Goal: Check status: Check status

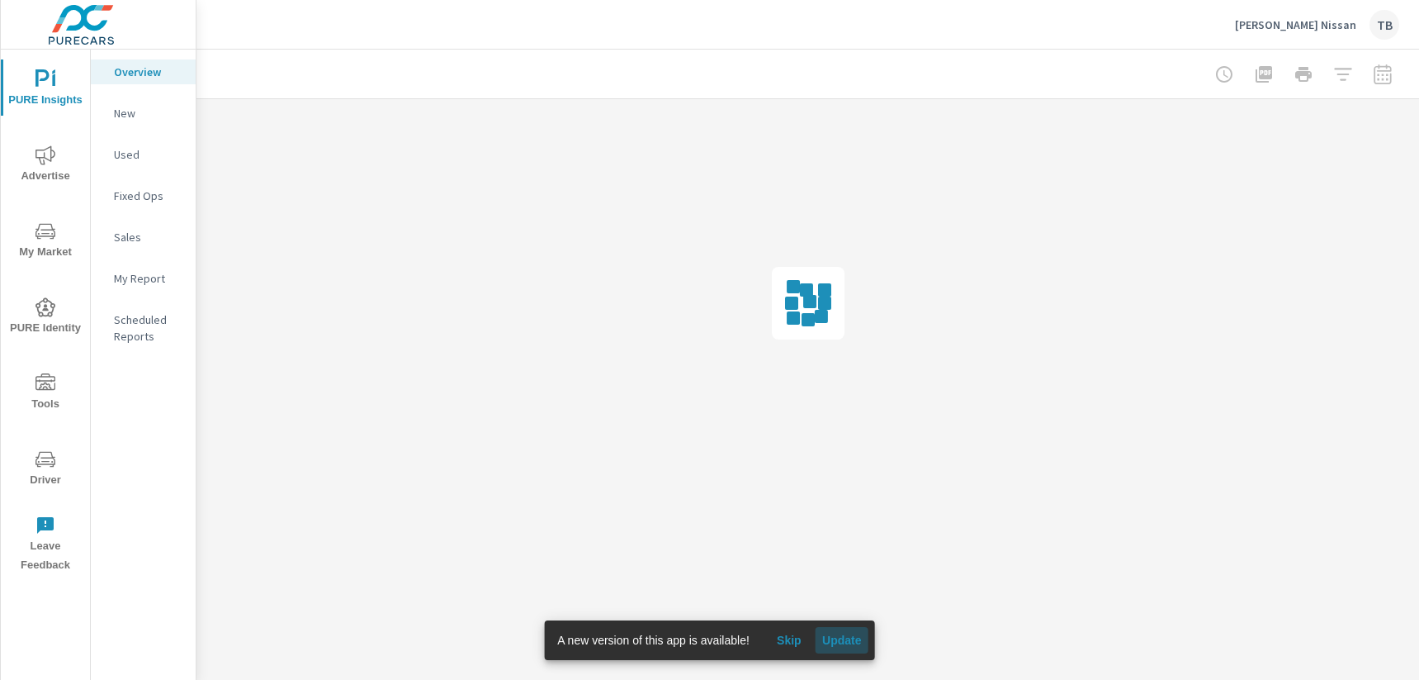
click at [825, 639] on span "Update" at bounding box center [842, 640] width 40 height 15
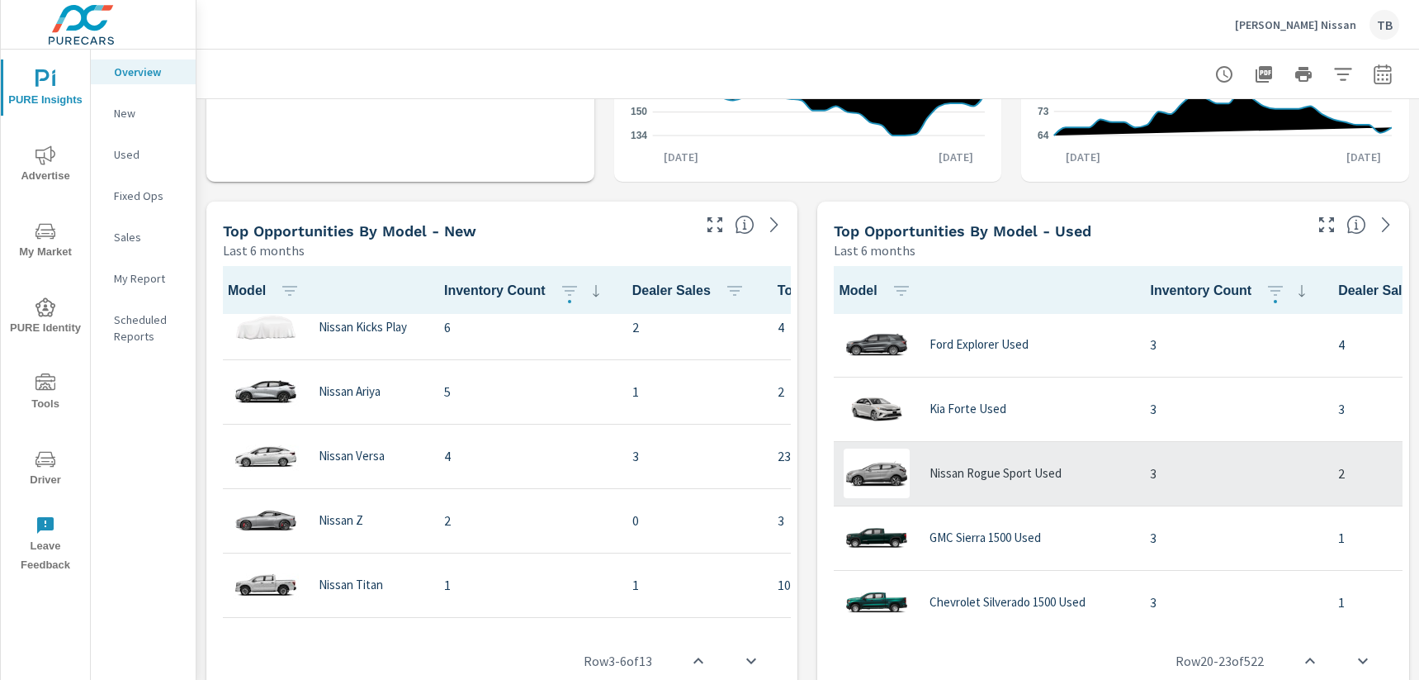
scroll to position [546, 0]
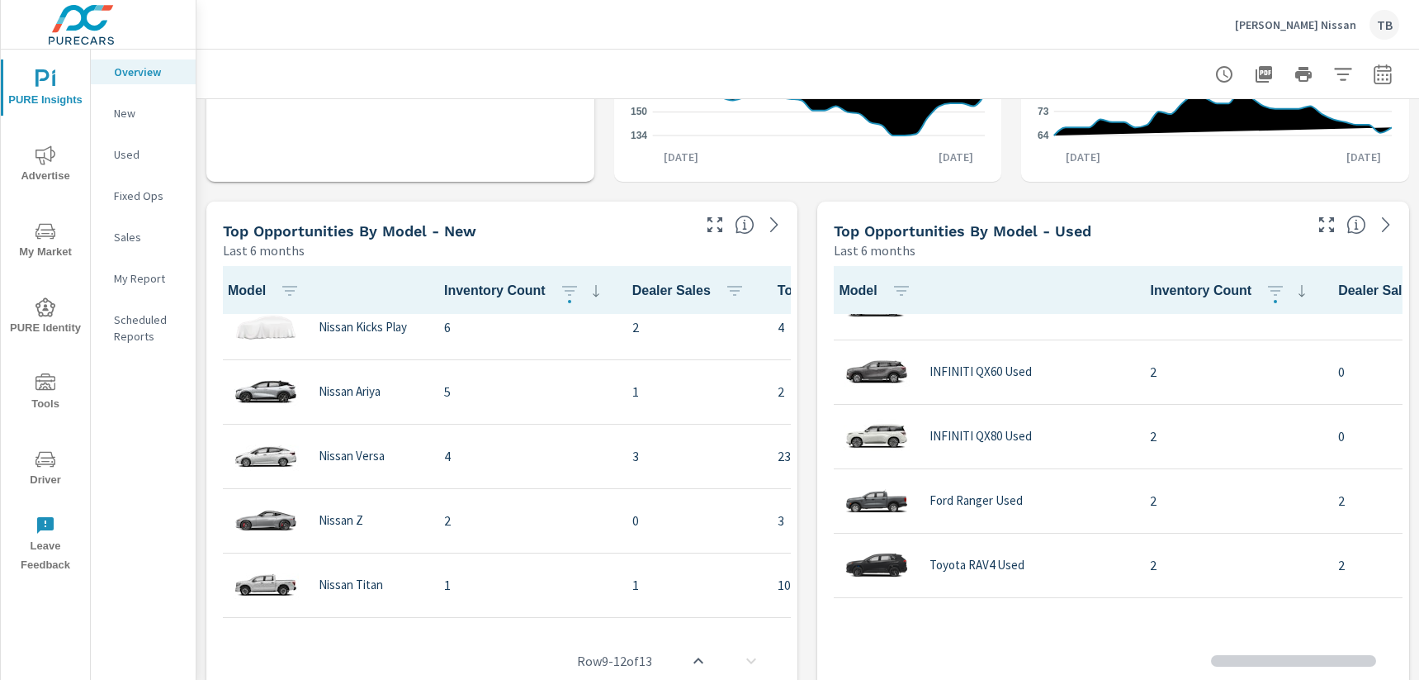
scroll to position [2298, 0]
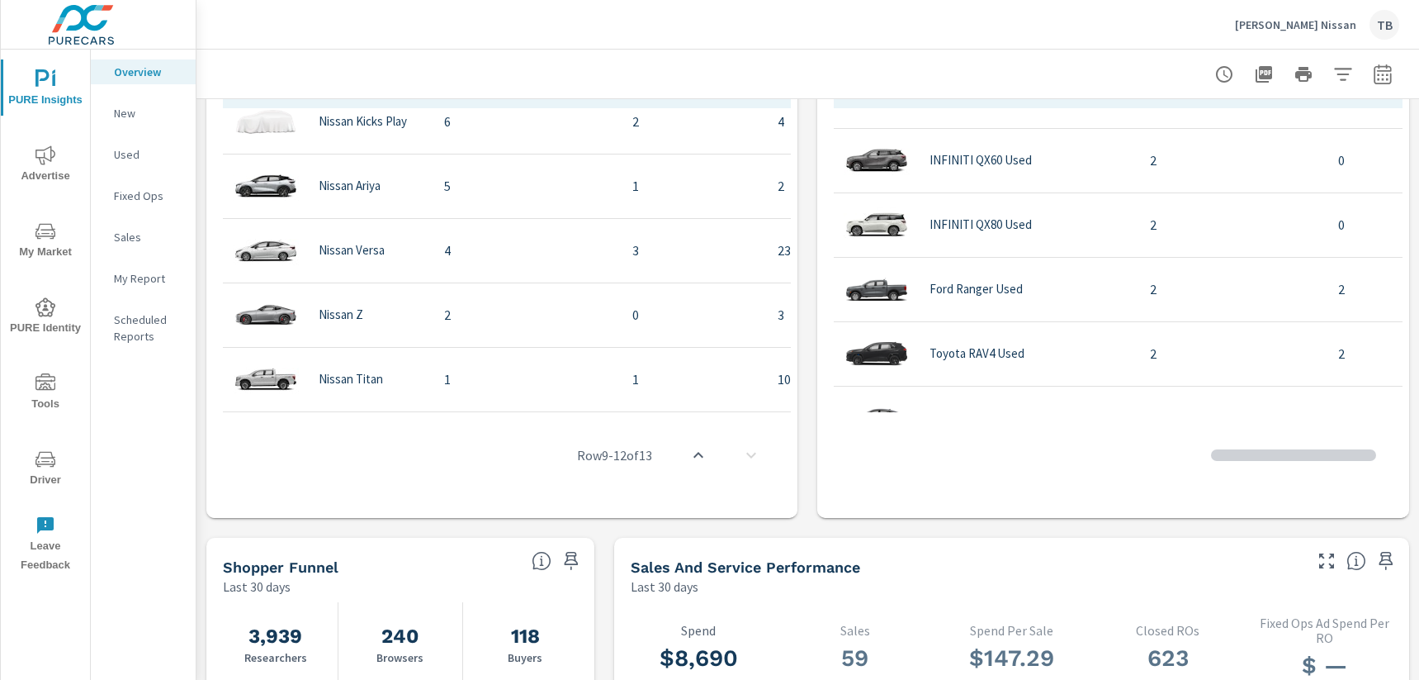
scroll to position [1239, 0]
